Goal: Register for event/course

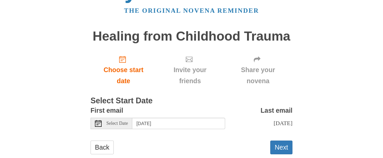
scroll to position [40, 0]
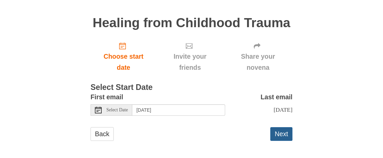
click at [283, 131] on button "Next" at bounding box center [281, 134] width 22 height 14
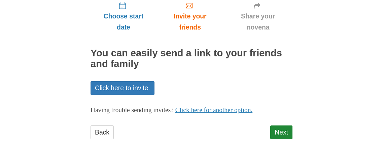
scroll to position [81, 0]
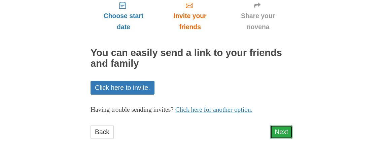
click at [284, 128] on link "Next" at bounding box center [281, 132] width 22 height 14
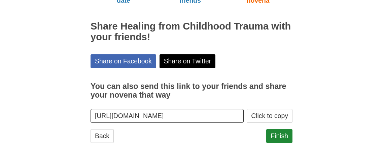
scroll to position [111, 0]
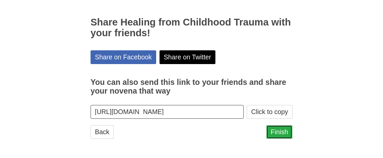
click at [276, 129] on link "Finish" at bounding box center [279, 132] width 26 height 14
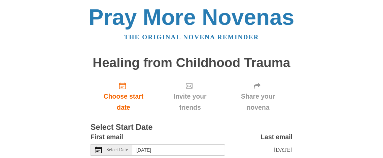
scroll to position [40, 0]
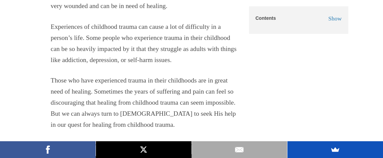
scroll to position [228, 0]
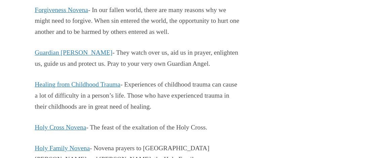
scroll to position [1492, 0]
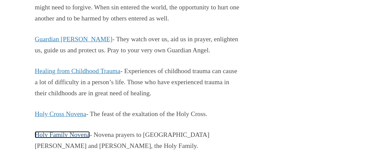
click at [63, 131] on link "Holy Family Novena" at bounding box center [62, 134] width 55 height 7
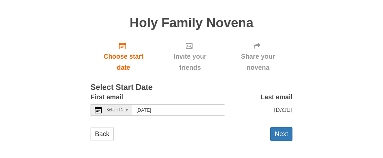
scroll to position [42, 0]
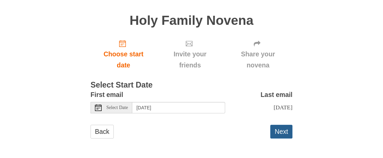
click at [281, 134] on button "Next" at bounding box center [281, 132] width 22 height 14
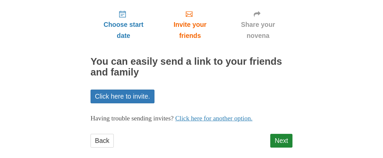
scroll to position [80, 0]
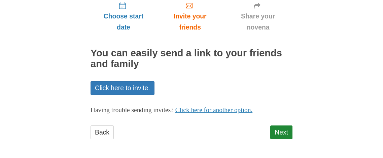
click at [166, 115] on p "Having trouble sending invites? Click here for another option." at bounding box center [191, 110] width 202 height 11
click at [286, 128] on link "Next" at bounding box center [281, 133] width 22 height 14
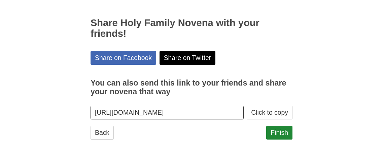
scroll to position [111, 0]
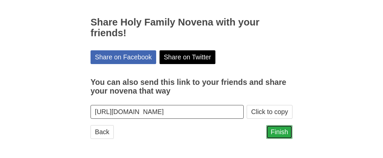
click at [278, 132] on link "Finish" at bounding box center [279, 132] width 26 height 14
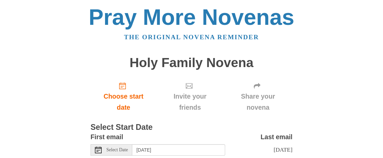
scroll to position [42, 0]
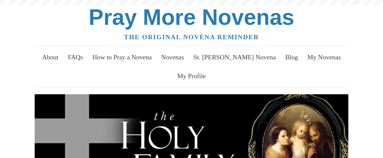
scroll to position [229, 0]
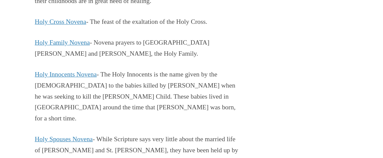
scroll to position [1586, 0]
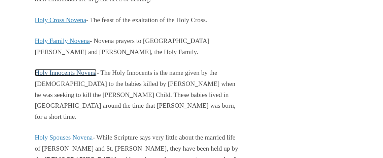
click at [88, 69] on link "Holy Innocents Novena" at bounding box center [66, 72] width 62 height 7
